Goal: Navigation & Orientation: Find specific page/section

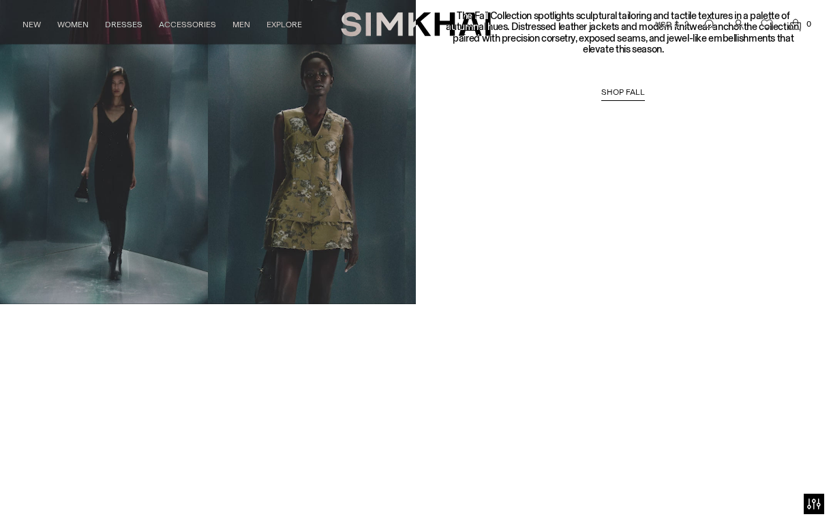
scroll to position [1070, 0]
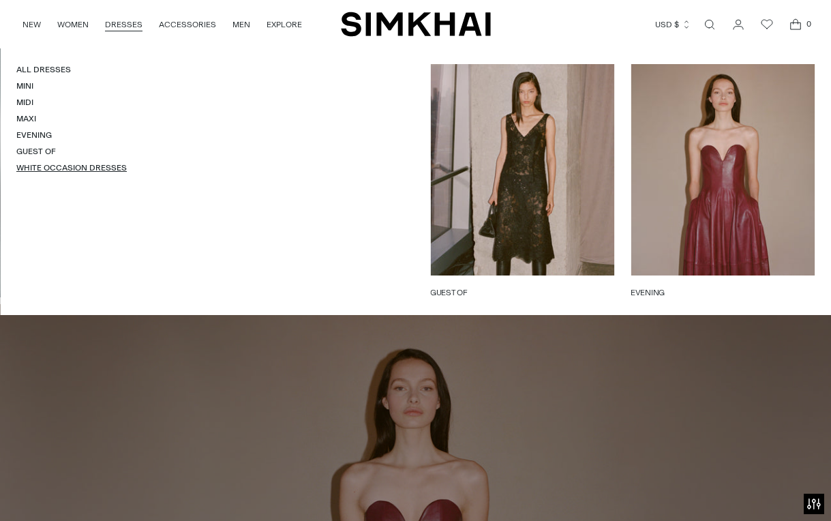
click at [79, 169] on link "White Occasion Dresses" at bounding box center [71, 168] width 110 height 10
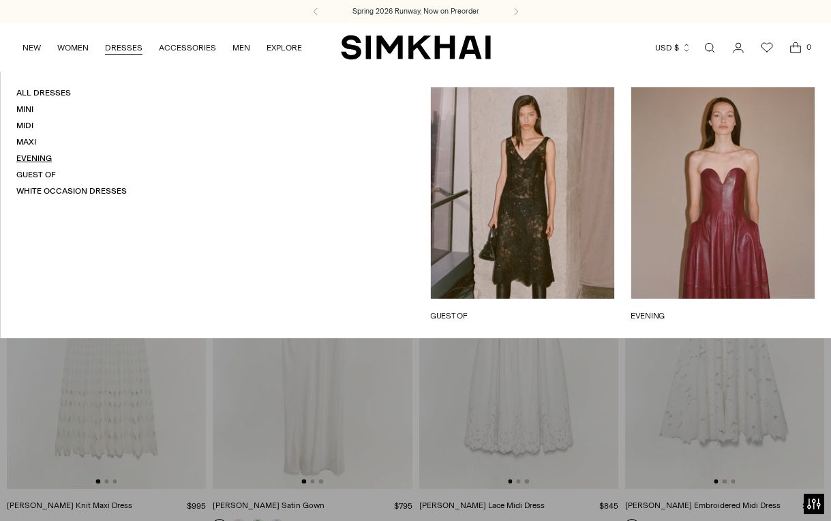
click at [40, 153] on link "Evening" at bounding box center [33, 158] width 35 height 10
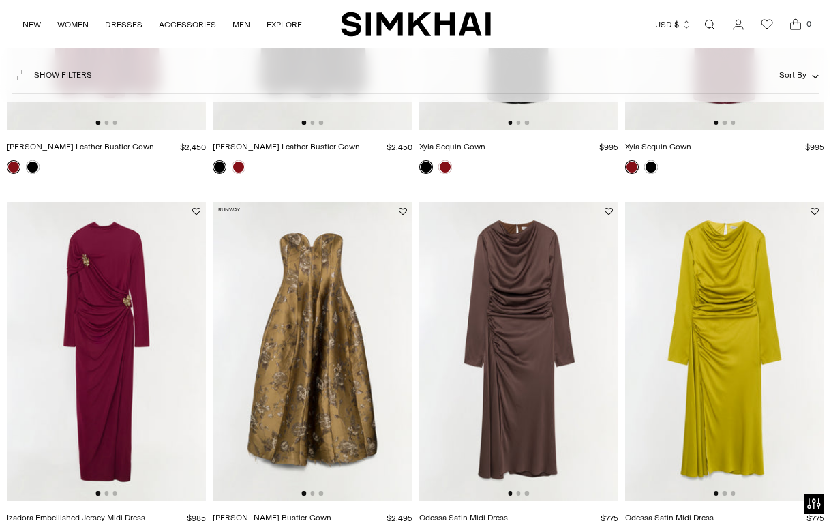
scroll to position [367, 0]
